Goal: Navigation & Orientation: Find specific page/section

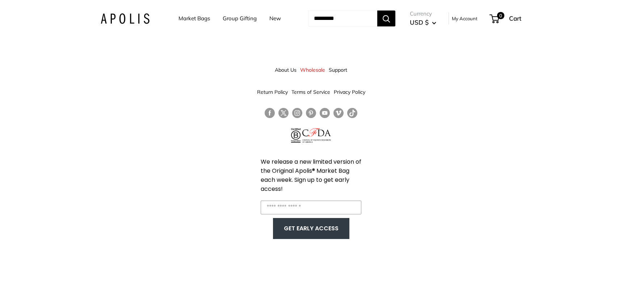
click at [191, 19] on link "Market Bags" at bounding box center [195, 18] width 32 height 10
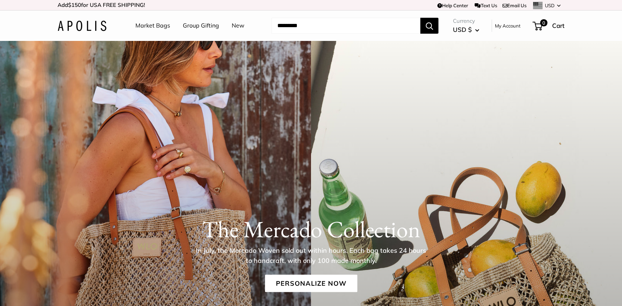
click at [156, 25] on link "Market Bags" at bounding box center [152, 25] width 35 height 11
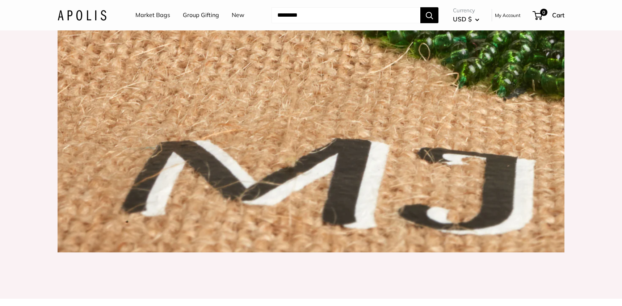
scroll to position [1120, 0]
